Goal: Transaction & Acquisition: Purchase product/service

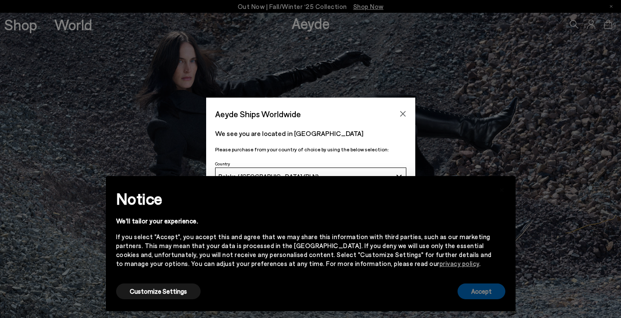
click at [479, 292] on button "Accept" at bounding box center [481, 292] width 48 height 16
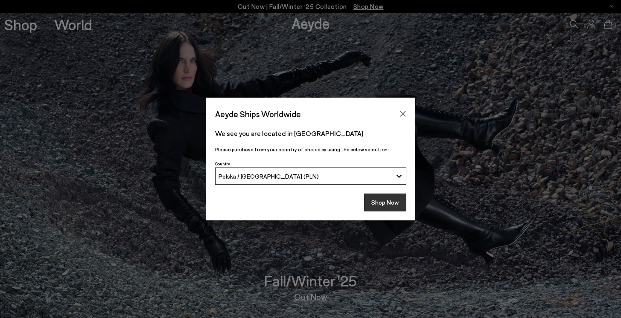
click at [376, 203] on button "Shop Now" at bounding box center [385, 203] width 42 height 18
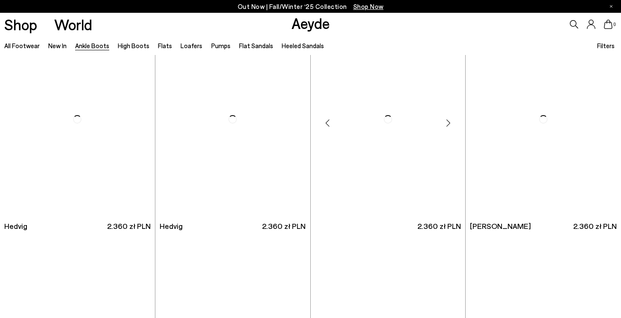
scroll to position [247, 0]
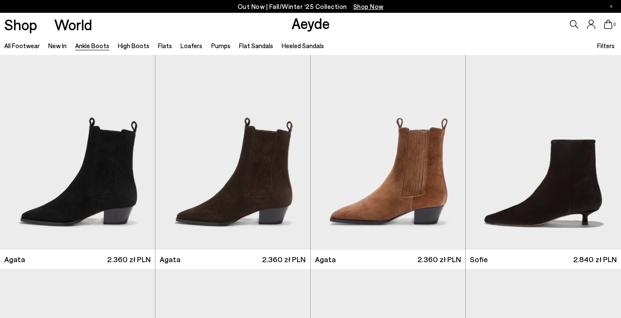
scroll to position [445, 0]
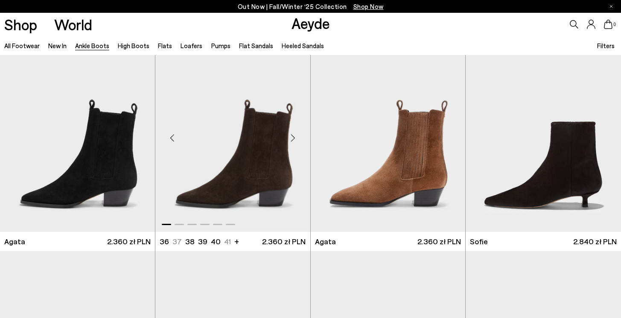
click at [293, 138] on div "Next slide" at bounding box center [293, 138] width 26 height 26
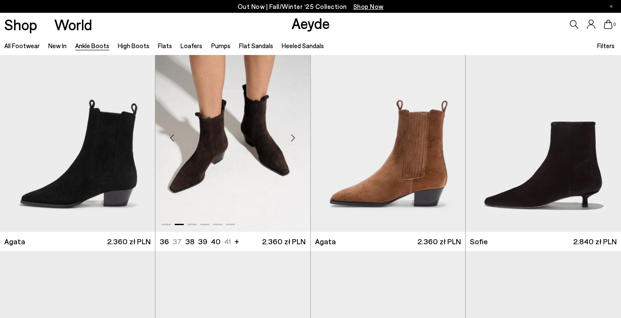
click at [293, 138] on div "Next slide" at bounding box center [293, 138] width 26 height 26
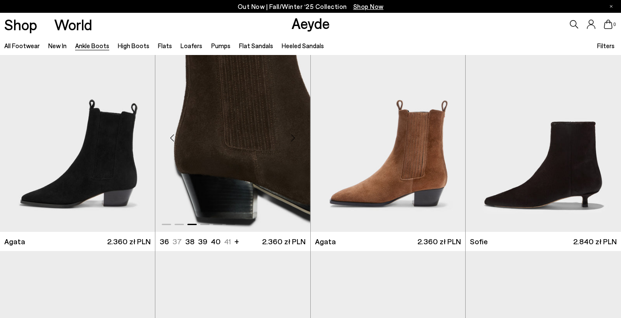
click at [293, 138] on div "Next slide" at bounding box center [293, 138] width 26 height 26
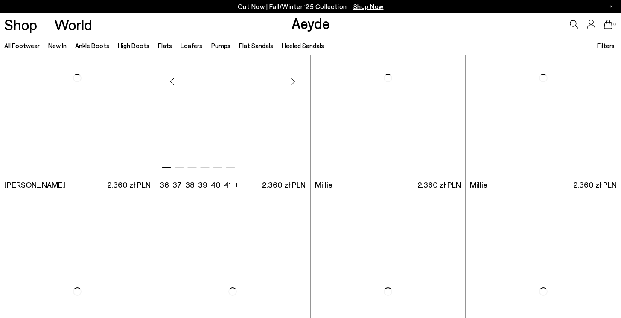
scroll to position [1578, 0]
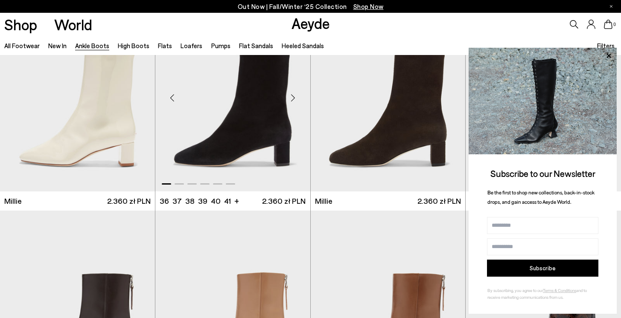
scroll to position [1772, 0]
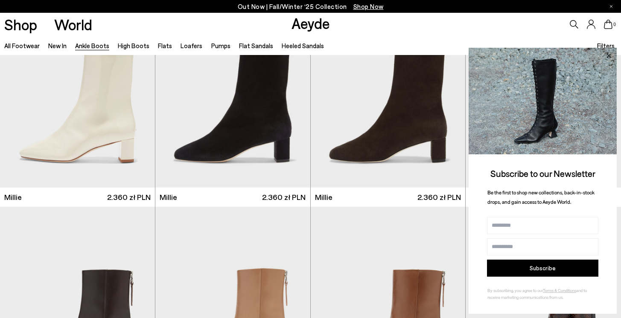
click at [607, 56] on icon at bounding box center [608, 55] width 11 height 11
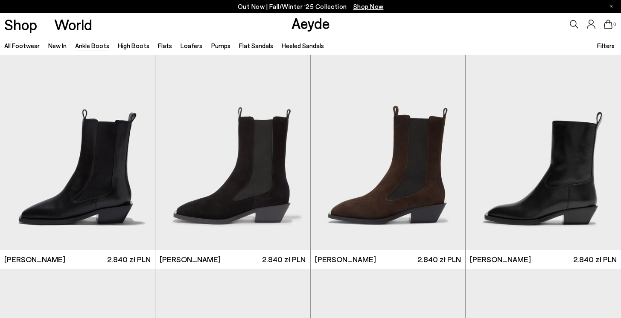
scroll to position [2597, 0]
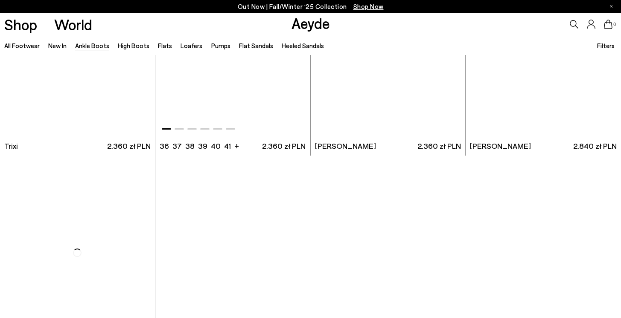
scroll to position [4388, 0]
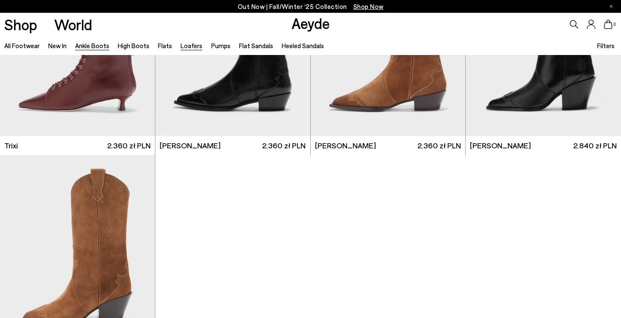
click at [187, 46] on link "Loafers" at bounding box center [191, 46] width 22 height 8
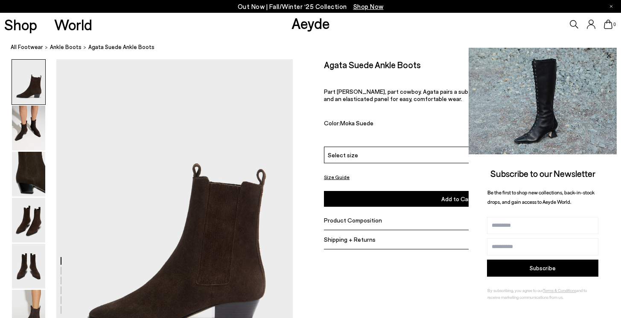
click at [607, 58] on icon at bounding box center [608, 55] width 11 height 11
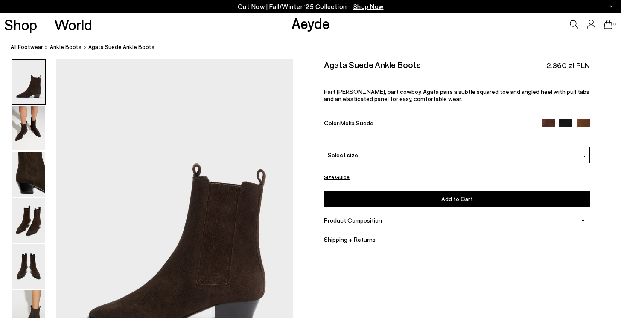
click at [344, 178] on button "Size Guide" at bounding box center [337, 177] width 26 height 11
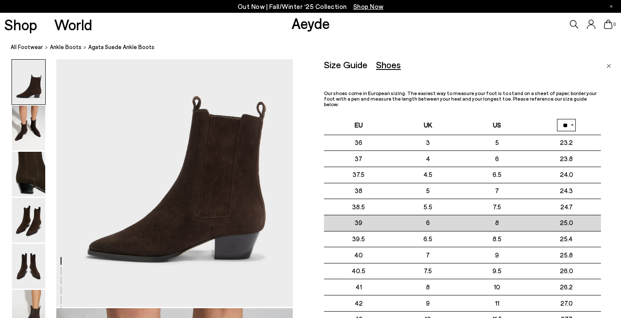
scroll to position [70, 0]
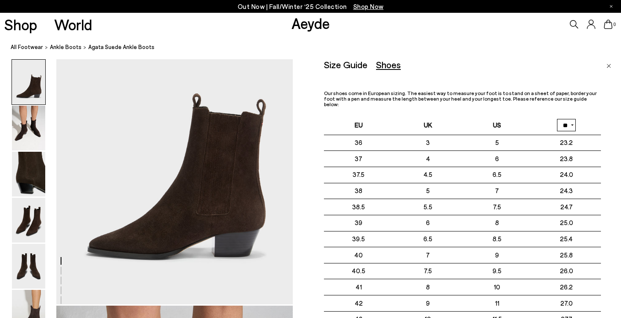
click at [607, 64] on img "Close" at bounding box center [608, 66] width 5 height 4
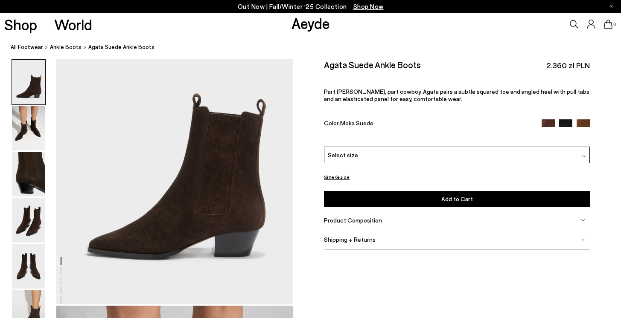
click at [339, 176] on button "Size Guide" at bounding box center [337, 177] width 26 height 11
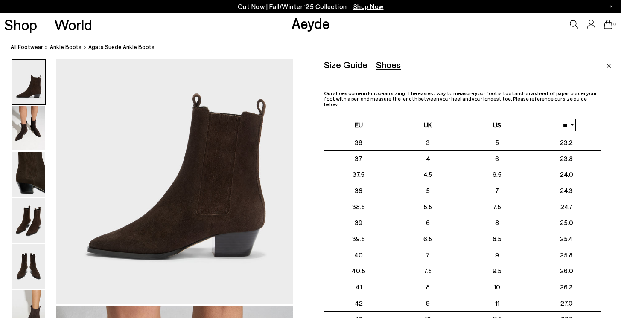
click at [609, 66] on img "Close" at bounding box center [608, 66] width 5 height 4
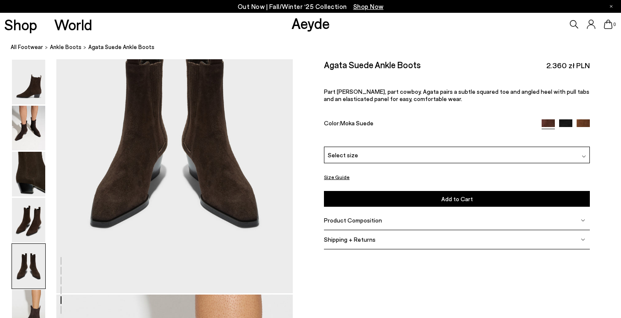
scroll to position [1234, 0]
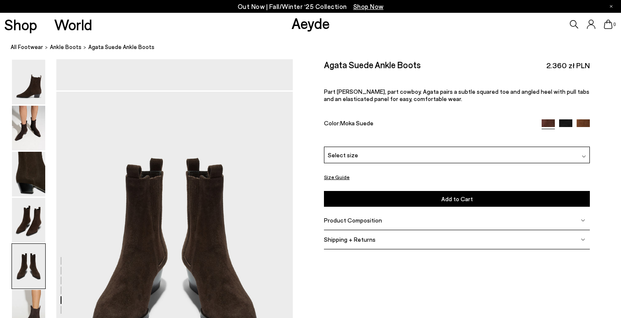
click at [385, 153] on div "Select size" at bounding box center [457, 154] width 266 height 17
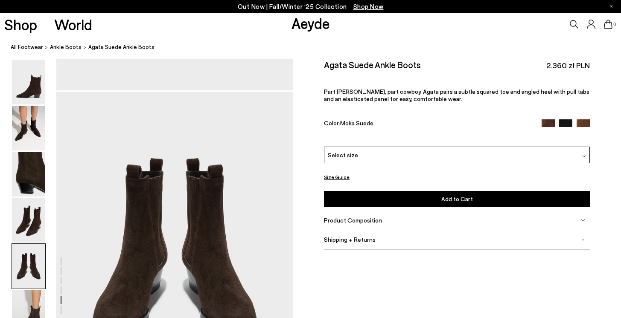
click at [359, 238] on span "Shipping + Returns" at bounding box center [350, 239] width 52 height 7
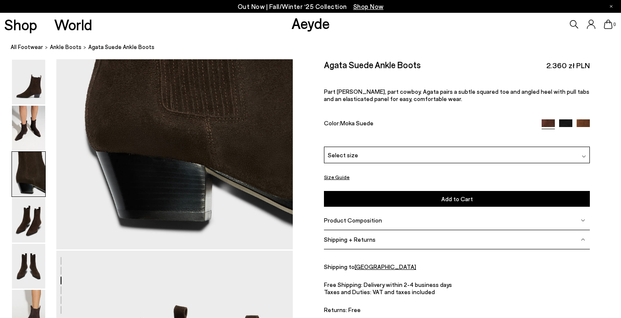
scroll to position [720, 0]
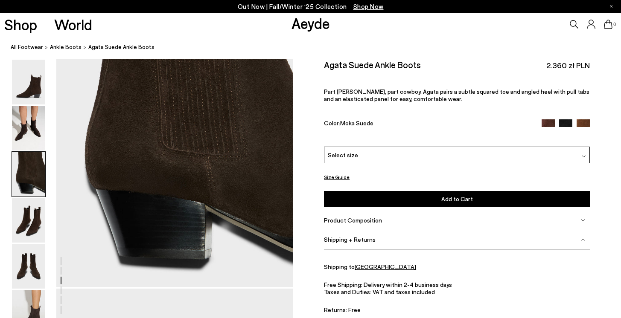
click at [324, 64] on h2 "Agata Suede Ankle Boots" at bounding box center [372, 64] width 97 height 11
drag, startPoint x: 326, startPoint y: 63, endPoint x: 418, endPoint y: 62, distance: 92.6
click at [418, 62] on h2 "Agata Suede Ankle Boots" at bounding box center [372, 64] width 97 height 11
copy h2 "Agata Suede Ankle Boots"
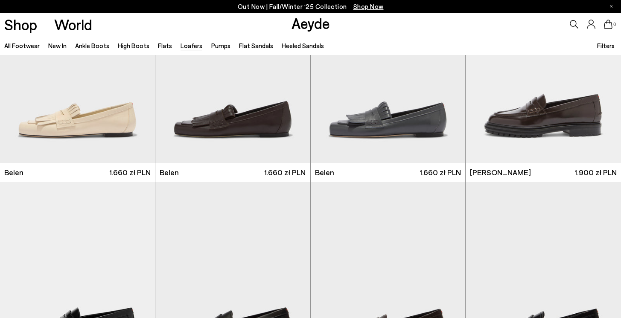
scroll to position [528, 0]
